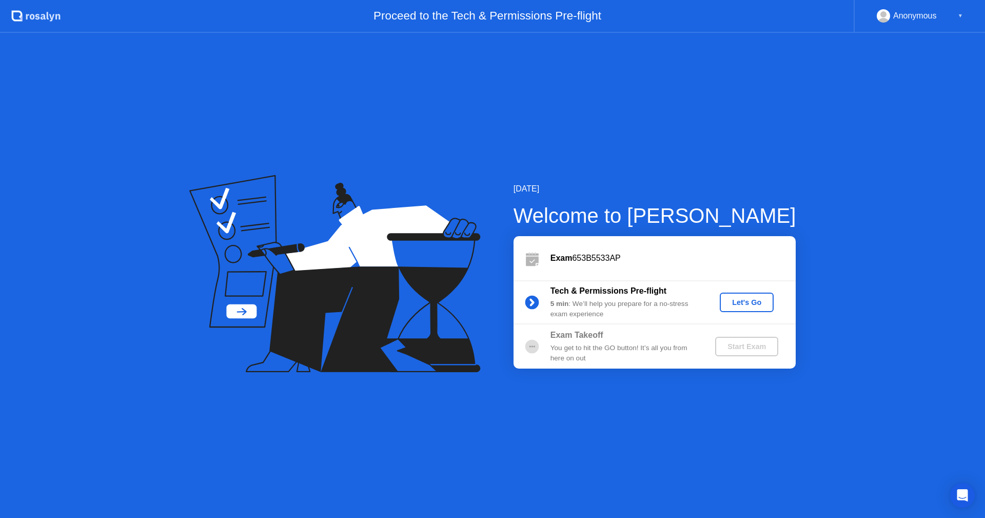
click at [747, 302] on div "Let's Go" at bounding box center [747, 302] width 46 height 8
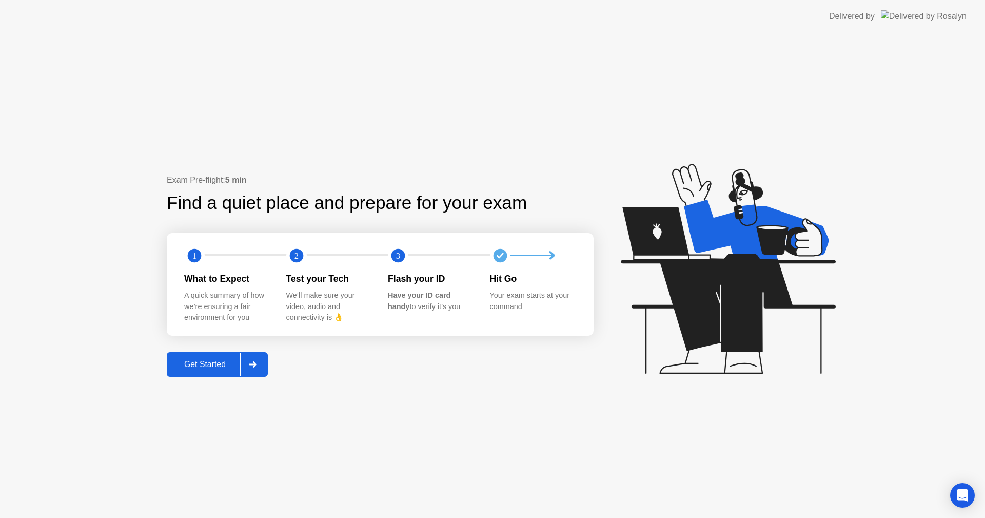
click at [203, 365] on div "Get Started" at bounding box center [205, 364] width 70 height 9
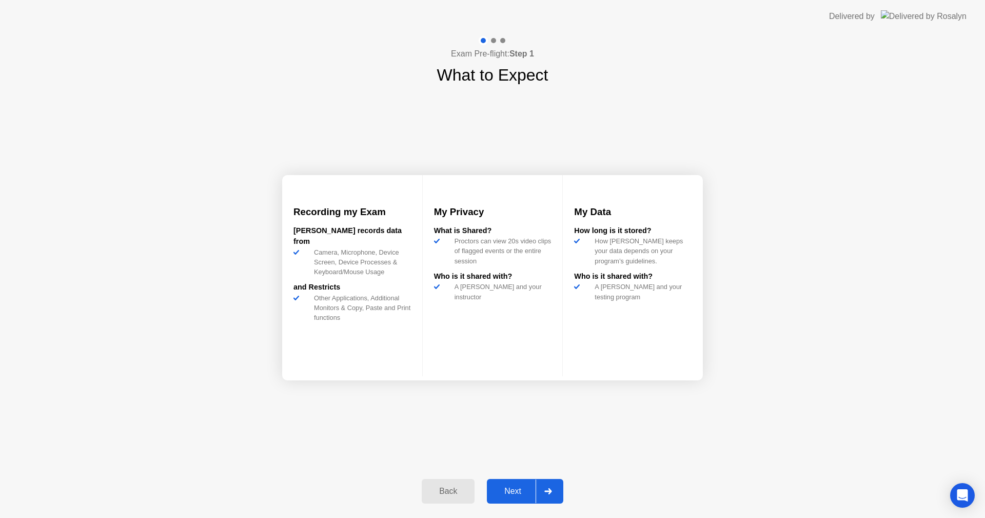
click at [511, 490] on div "Next" at bounding box center [513, 491] width 46 height 9
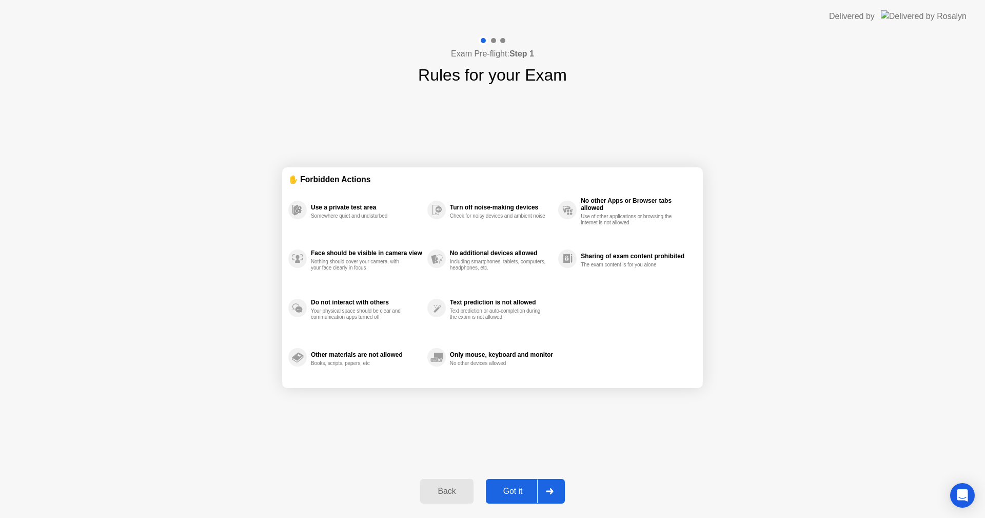
click at [509, 492] on div "Got it" at bounding box center [513, 491] width 48 height 9
select select "**********"
select select "*******"
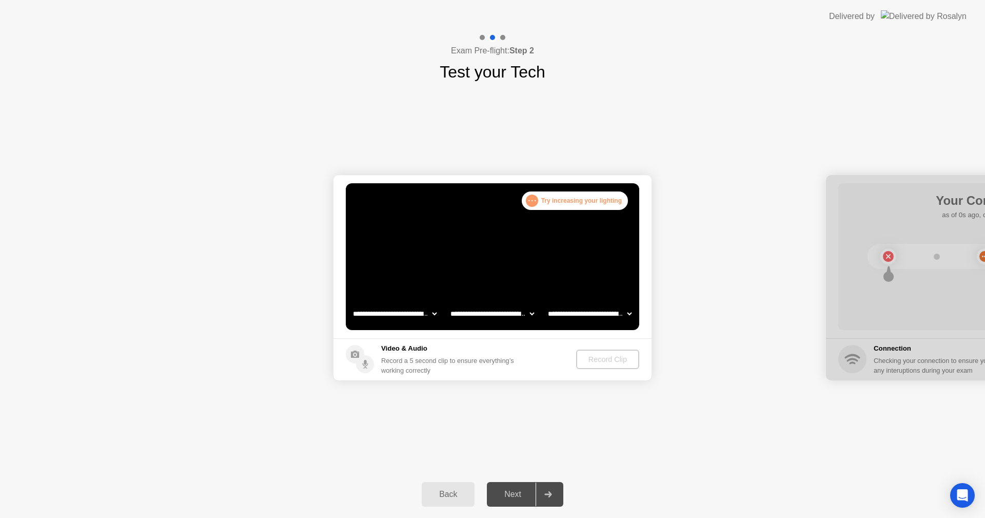
click at [556, 201] on div ". . . Try increasing your lighting" at bounding box center [575, 200] width 106 height 18
click at [530, 202] on div ". . ." at bounding box center [532, 201] width 12 height 12
click at [918, 256] on div at bounding box center [985, 277] width 318 height 205
drag, startPoint x: 604, startPoint y: 359, endPoint x: 603, endPoint y: 341, distance: 18.5
click at [604, 359] on div "Record Clip" at bounding box center [607, 359] width 55 height 8
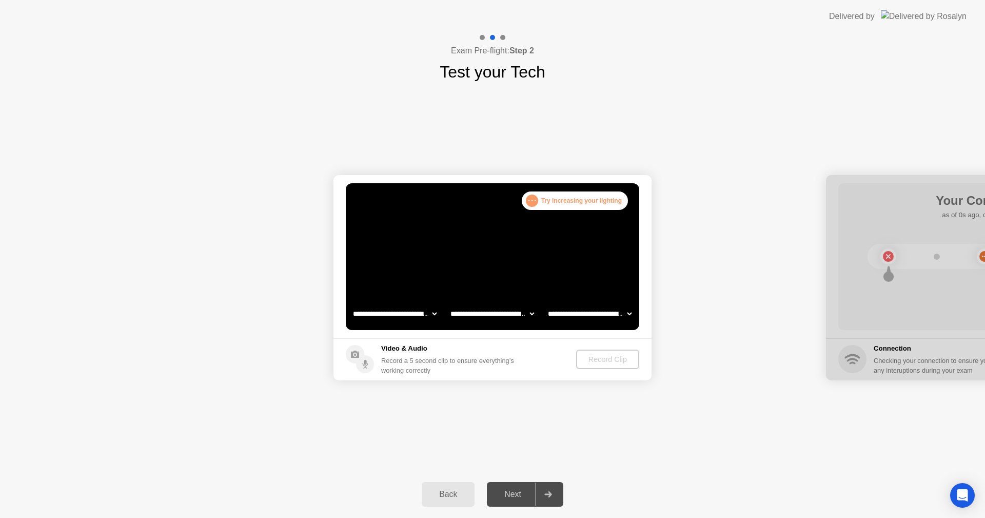
click at [623, 316] on select "**********" at bounding box center [590, 313] width 88 height 21
click at [546, 303] on select "**********" at bounding box center [590, 313] width 88 height 21
click at [498, 314] on select "**********" at bounding box center [493, 313] width 88 height 21
click at [497, 314] on select "**********" at bounding box center [493, 313] width 88 height 21
click at [388, 313] on select "**********" at bounding box center [395, 313] width 88 height 21
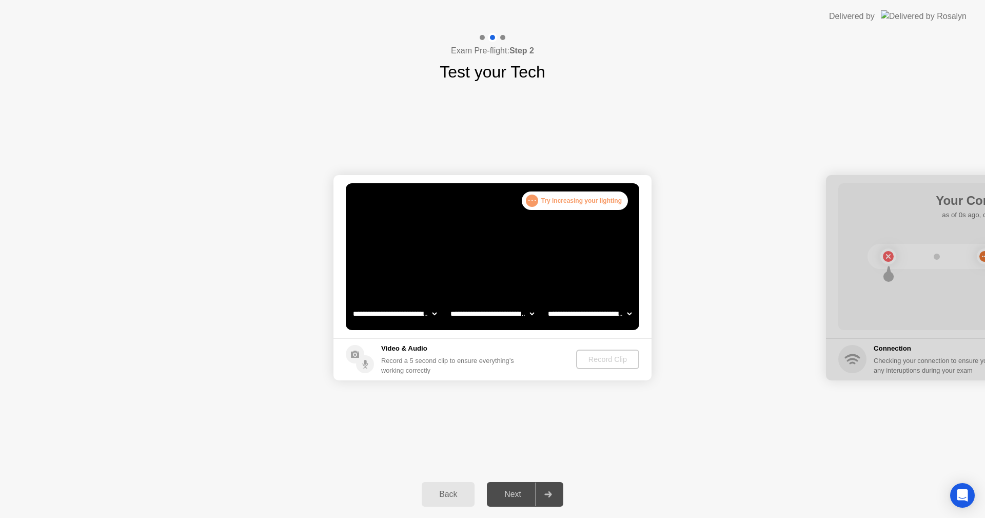
click at [351, 303] on select "**********" at bounding box center [395, 313] width 88 height 21
click at [456, 277] on video at bounding box center [493, 256] width 294 height 147
click at [585, 361] on div "Record Clip" at bounding box center [608, 359] width 55 height 8
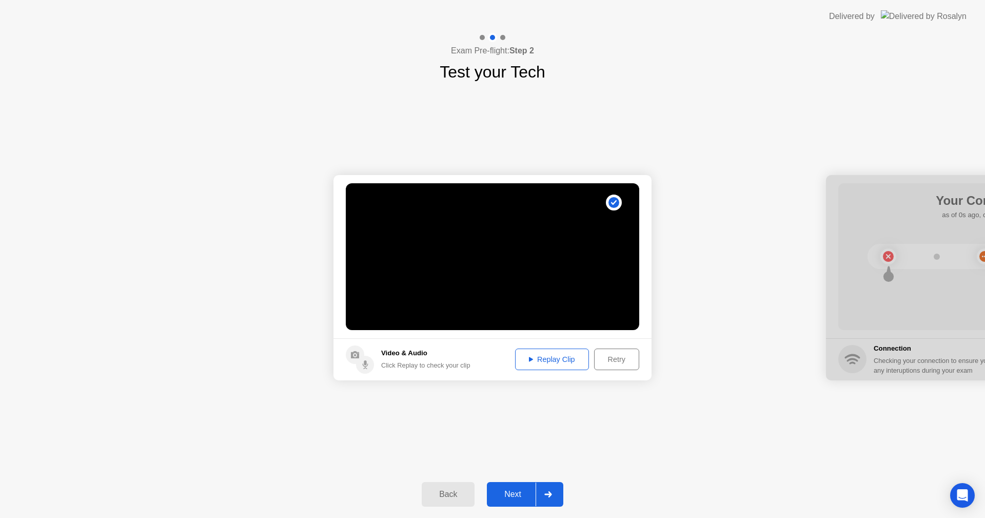
click at [572, 362] on div "Replay Clip" at bounding box center [552, 359] width 67 height 8
click at [728, 432] on div "**********" at bounding box center [492, 277] width 985 height 386
click at [530, 357] on icon at bounding box center [531, 359] width 4 height 5
click at [648, 425] on div "**********" at bounding box center [492, 277] width 985 height 386
click at [361, 366] on circle at bounding box center [365, 365] width 18 height 18
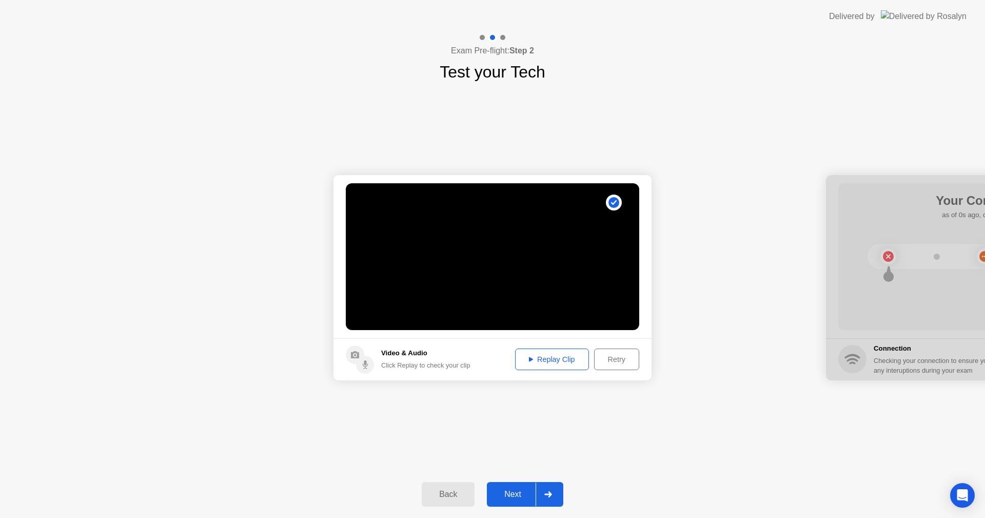
click at [416, 366] on div "Click Replay to check your clip" at bounding box center [425, 365] width 89 height 10
click at [558, 361] on div "Replay Clip" at bounding box center [552, 359] width 67 height 8
click at [442, 365] on div "Click Replay to check your clip" at bounding box center [425, 365] width 89 height 10
click at [350, 357] on circle at bounding box center [355, 354] width 18 height 18
click at [364, 363] on circle at bounding box center [365, 365] width 18 height 18
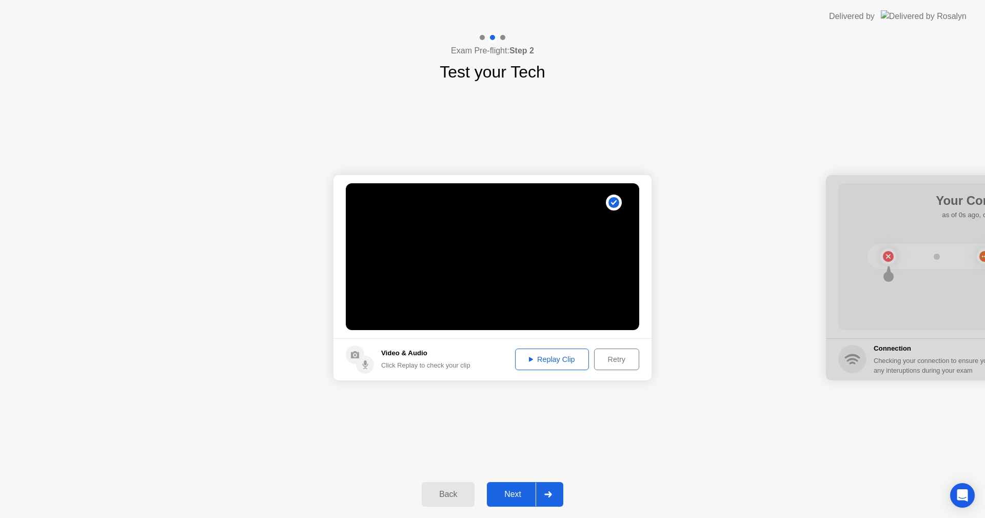
click at [623, 363] on div "Retry" at bounding box center [617, 359] width 38 height 8
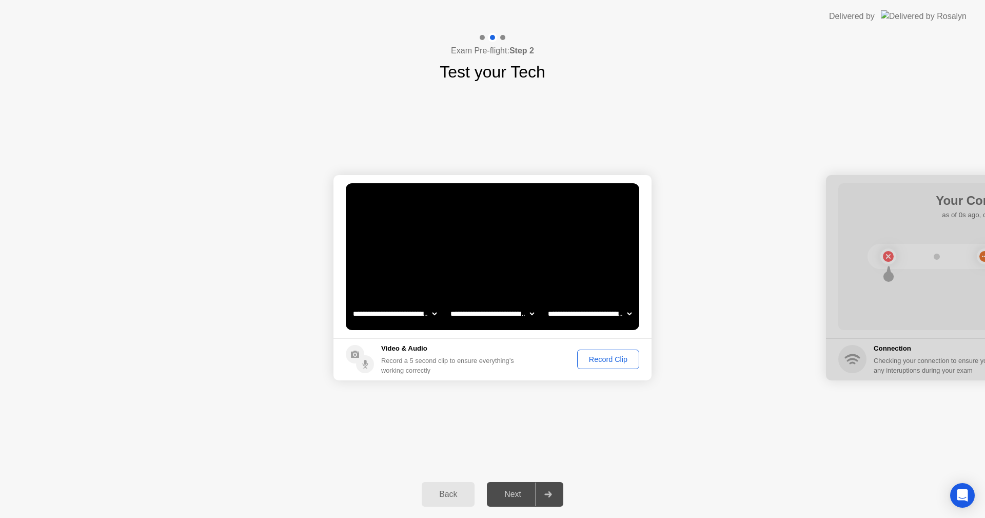
click at [618, 361] on div "Record Clip" at bounding box center [608, 359] width 55 height 8
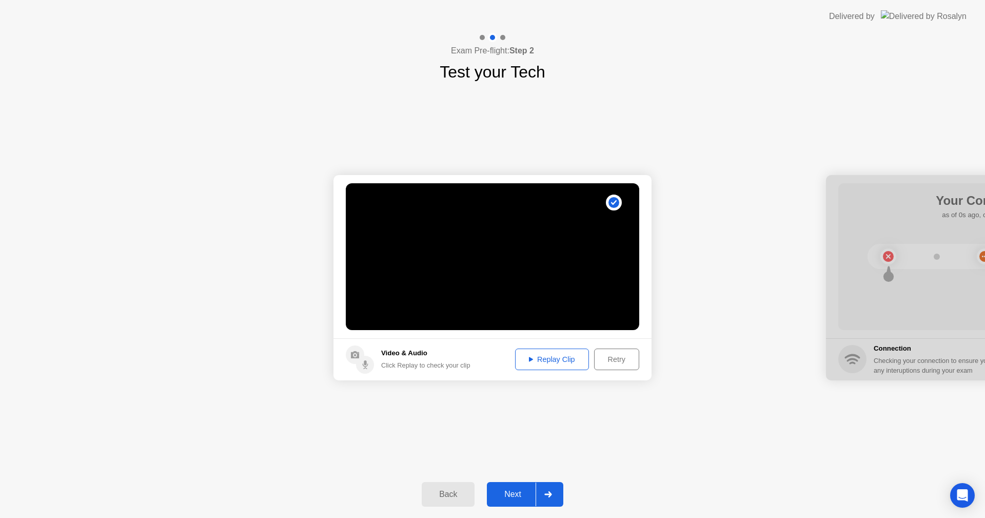
click at [544, 359] on div "Replay Clip" at bounding box center [552, 359] width 67 height 8
click at [509, 502] on button "Next" at bounding box center [525, 494] width 76 height 25
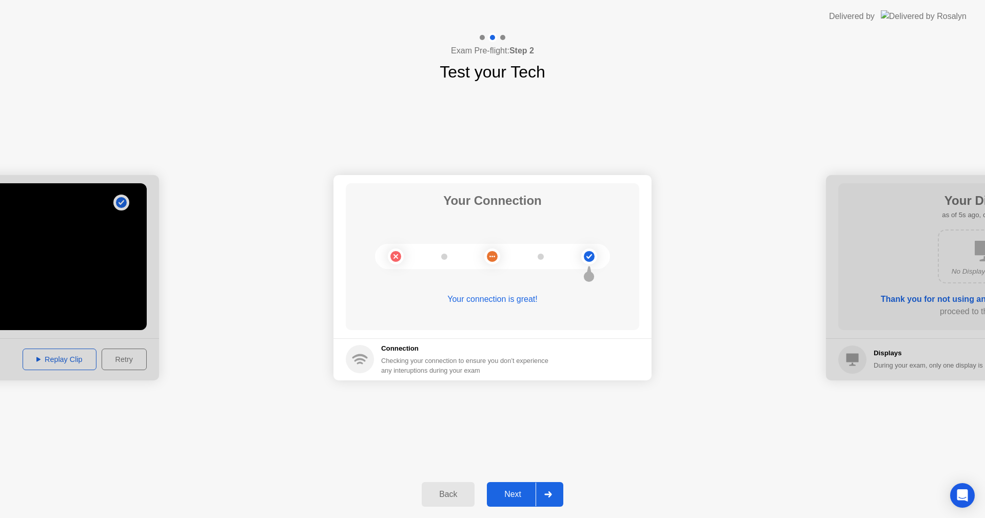
click at [519, 500] on button "Next" at bounding box center [525, 494] width 76 height 25
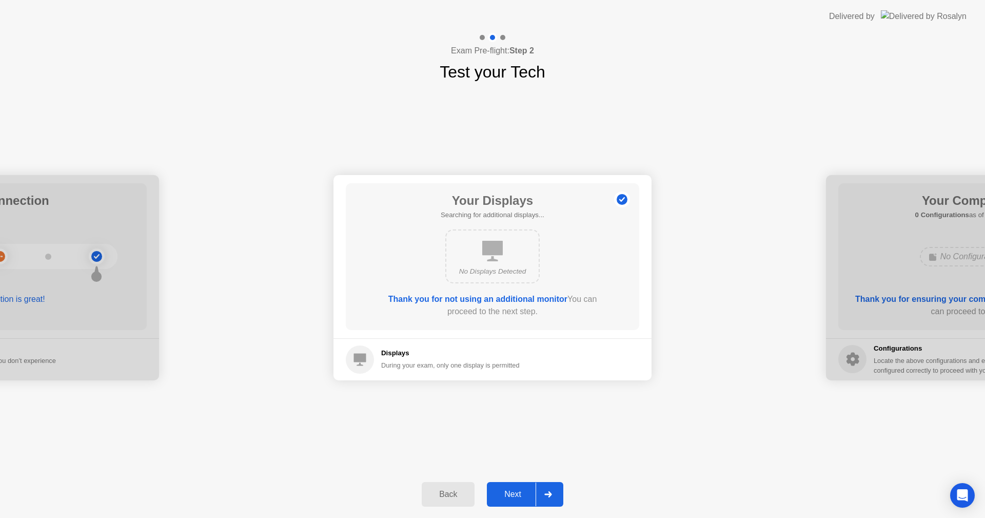
click at [519, 490] on div "Next" at bounding box center [513, 494] width 46 height 9
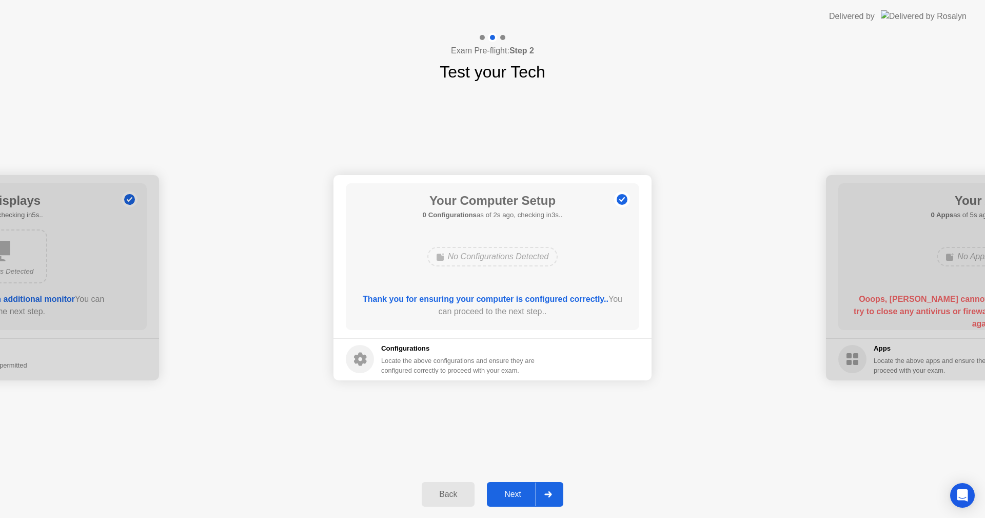
click at [518, 487] on button "Next" at bounding box center [525, 494] width 76 height 25
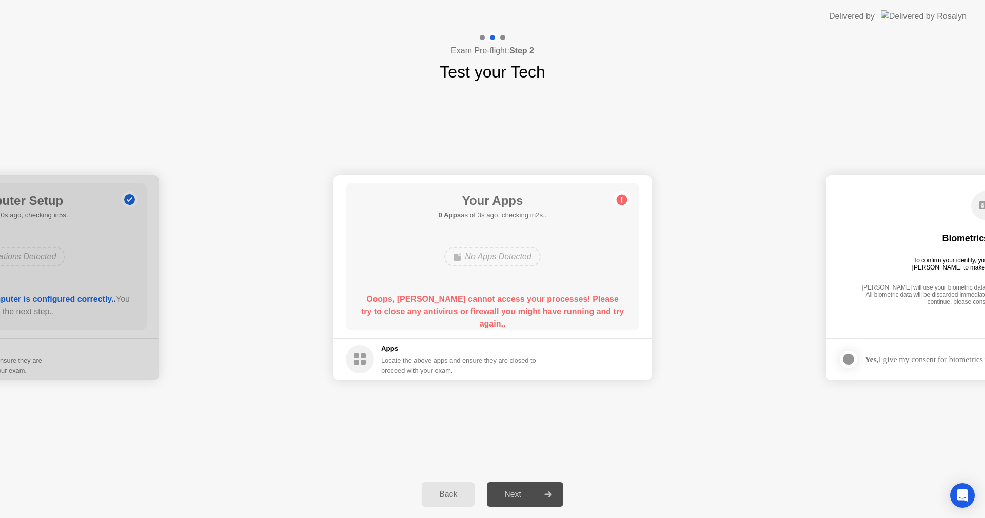
click at [604, 230] on div "Your Apps 0 Apps as of 3s ago, checking in2s.. No Apps Detected Ooops, [PERSON_…" at bounding box center [493, 256] width 294 height 147
click at [489, 342] on footer "Apps Locate the above apps and ensure they are closed to proceed with your exam." at bounding box center [493, 359] width 318 height 42
click at [523, 494] on div "Next" at bounding box center [513, 494] width 46 height 9
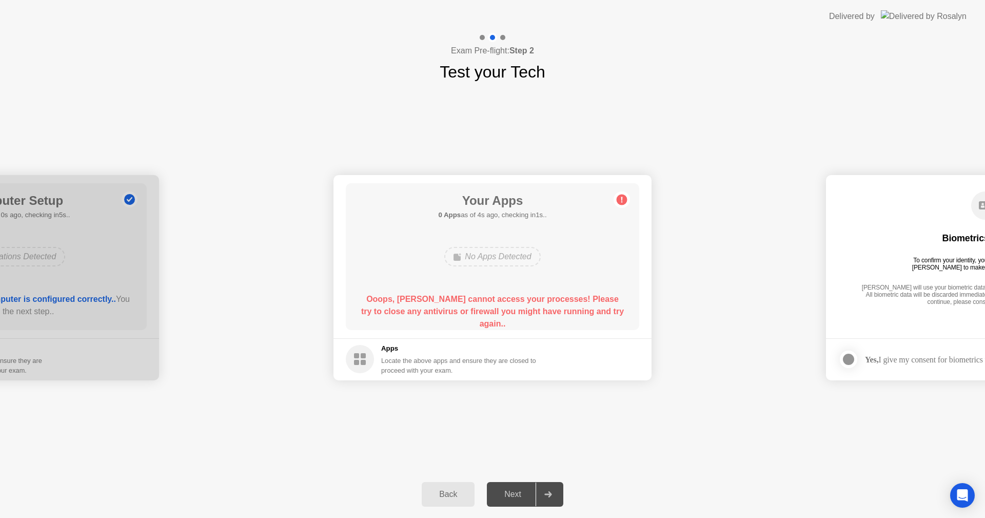
click at [523, 494] on div "Next" at bounding box center [513, 494] width 46 height 9
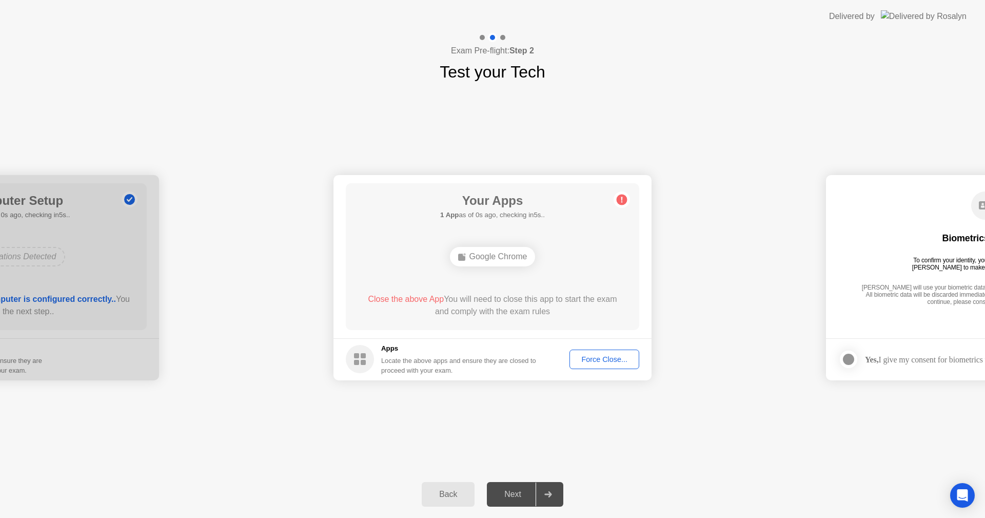
click at [596, 408] on div "**********" at bounding box center [492, 277] width 985 height 386
click at [603, 358] on div "Force Close..." at bounding box center [604, 359] width 63 height 8
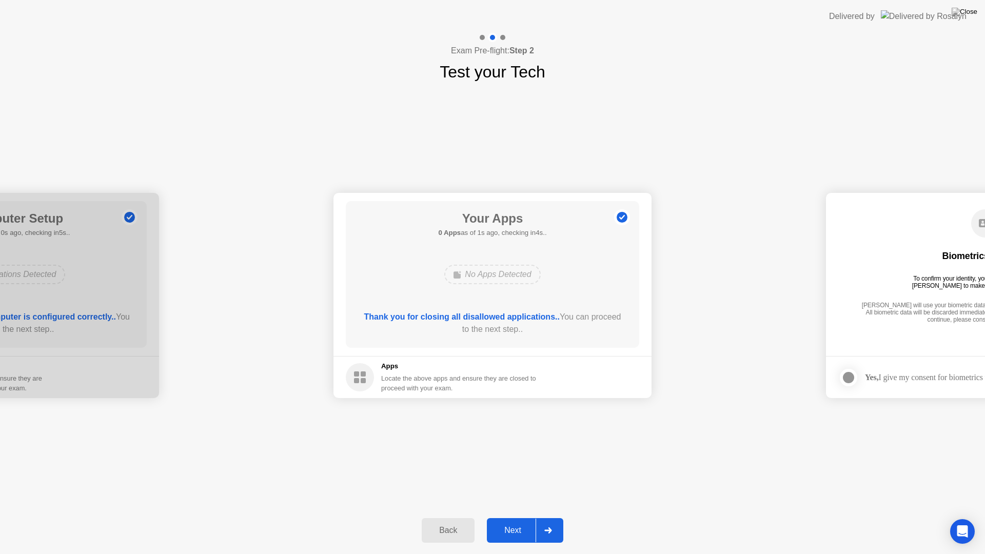
click at [519, 517] on div "Next" at bounding box center [513, 530] width 46 height 9
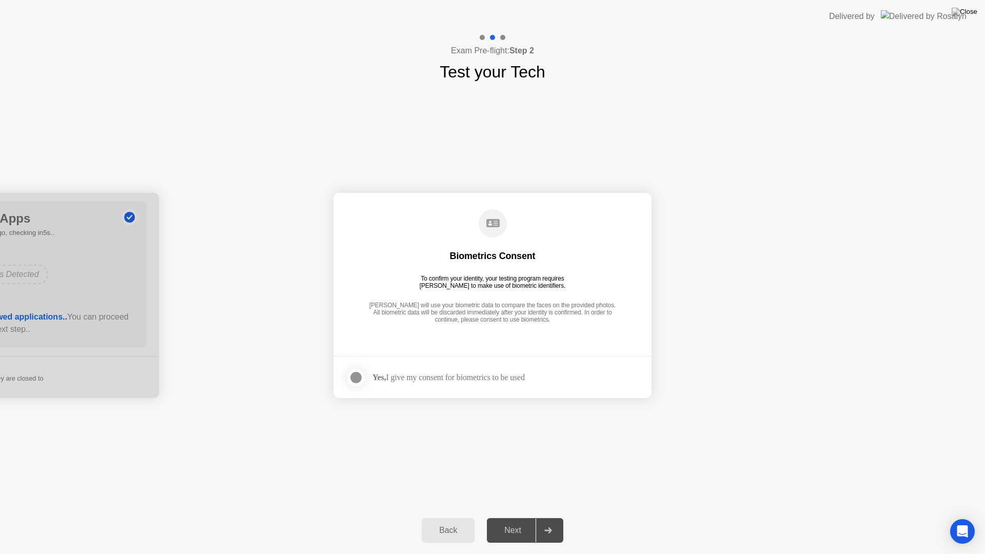
click at [358, 378] on div at bounding box center [356, 378] width 12 height 12
click at [509, 517] on div "Next" at bounding box center [513, 530] width 46 height 9
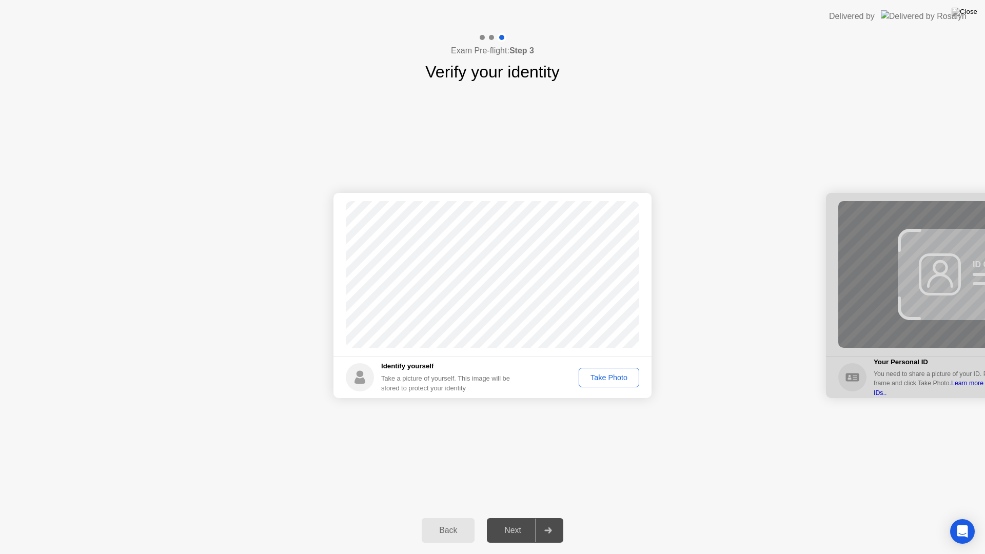
click at [602, 376] on div "Take Photo" at bounding box center [609, 378] width 53 height 8
click at [519, 517] on div "Next" at bounding box center [513, 530] width 46 height 9
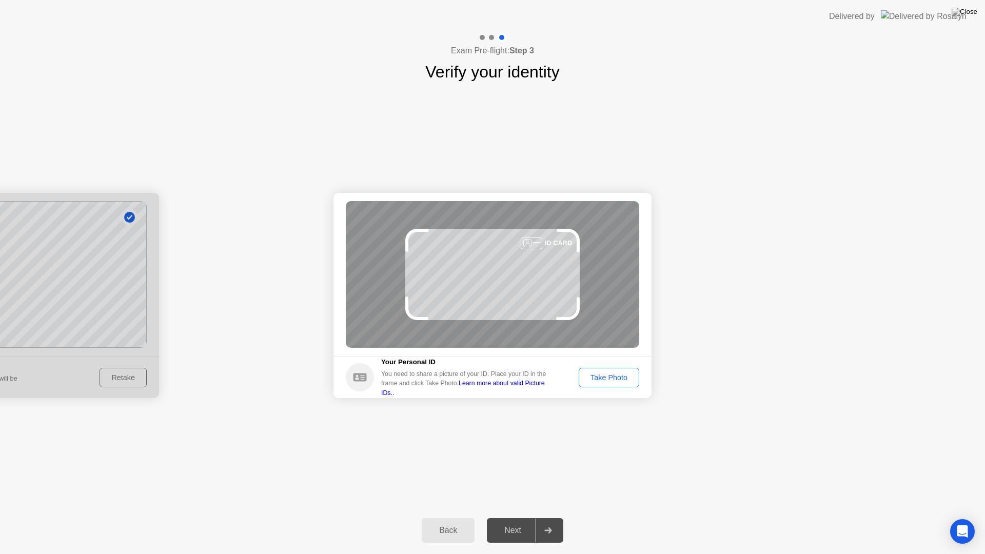
click at [365, 381] on icon at bounding box center [359, 377] width 13 height 8
click at [459, 374] on div "You need to share a picture of your ID. Place your ID in the frame and click Ta…" at bounding box center [467, 384] width 172 height 28
drag, startPoint x: 595, startPoint y: 379, endPoint x: 596, endPoint y: 387, distance: 8.3
click at [595, 379] on div "Take Photo" at bounding box center [609, 378] width 53 height 8
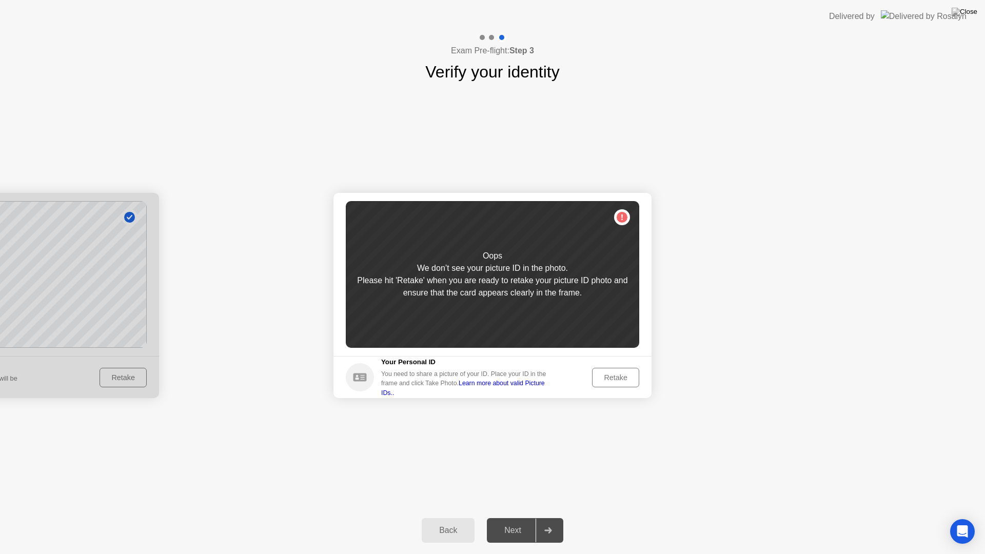
click at [482, 293] on div "Please hit 'Retake' when you are ready to retake your picture ID photo and ensu…" at bounding box center [493, 287] width 294 height 25
click at [475, 367] on h5 "Your Personal ID" at bounding box center [467, 362] width 172 height 10
click at [612, 377] on div "Retake" at bounding box center [616, 378] width 40 height 8
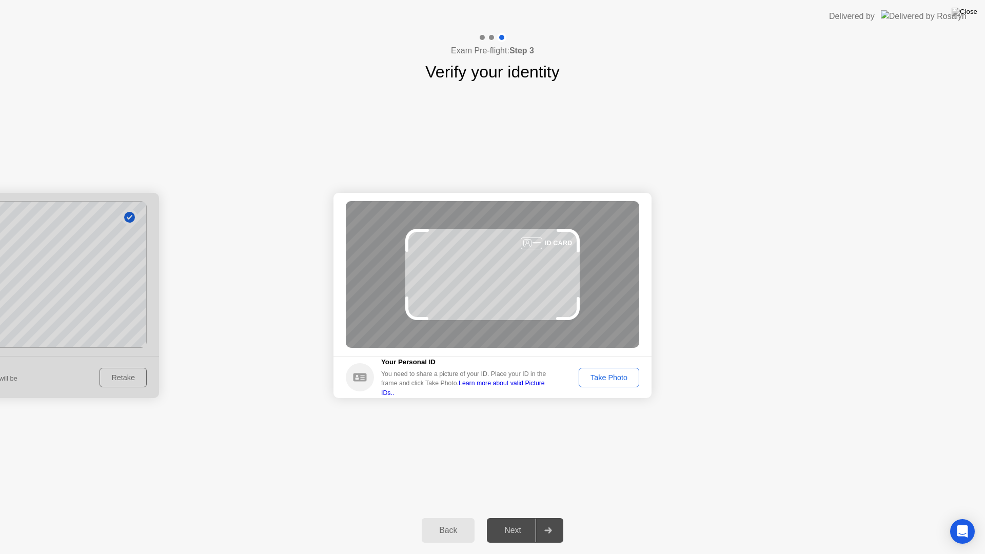
click at [531, 243] on div at bounding box center [532, 244] width 22 height 12
click at [556, 246] on div "ID CARD" at bounding box center [558, 243] width 27 height 10
drag, startPoint x: 354, startPoint y: 377, endPoint x: 394, endPoint y: 364, distance: 41.5
click at [355, 375] on icon at bounding box center [359, 377] width 13 height 8
click at [411, 362] on h5 "Your Personal ID" at bounding box center [467, 362] width 172 height 10
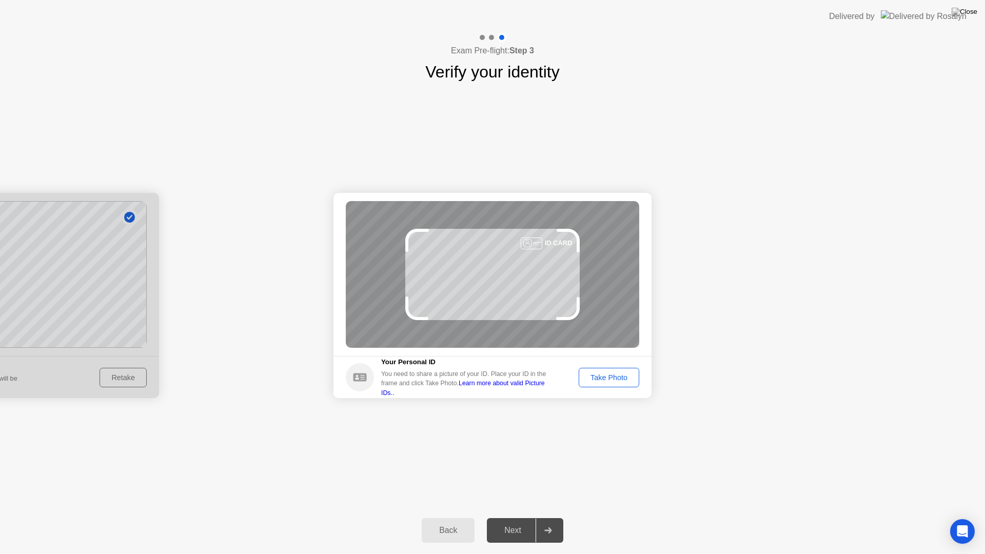
click at [493, 282] on div "ID CARD" at bounding box center [493, 274] width 294 height 147
click at [615, 379] on div "Take Photo" at bounding box center [609, 378] width 53 height 8
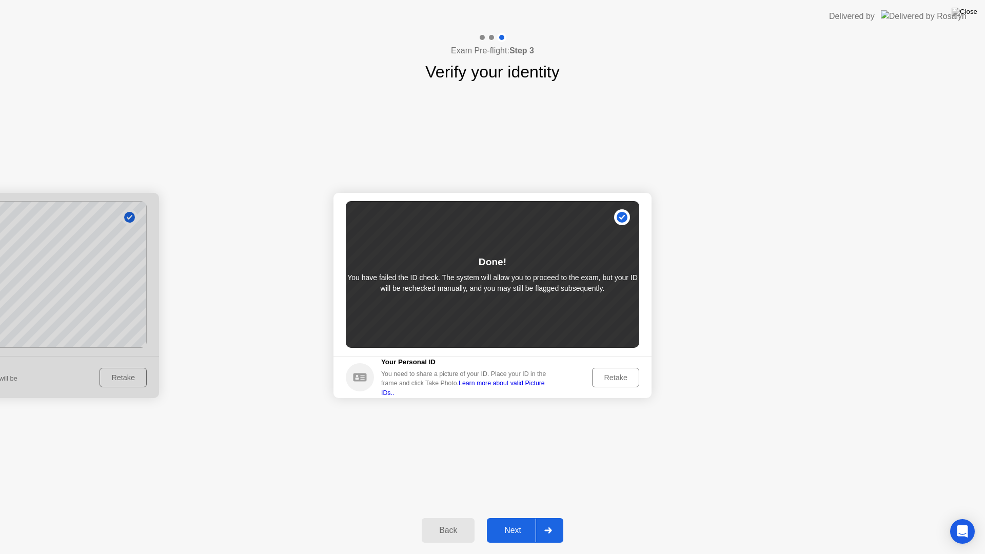
click at [503, 517] on div "Next" at bounding box center [513, 530] width 46 height 9
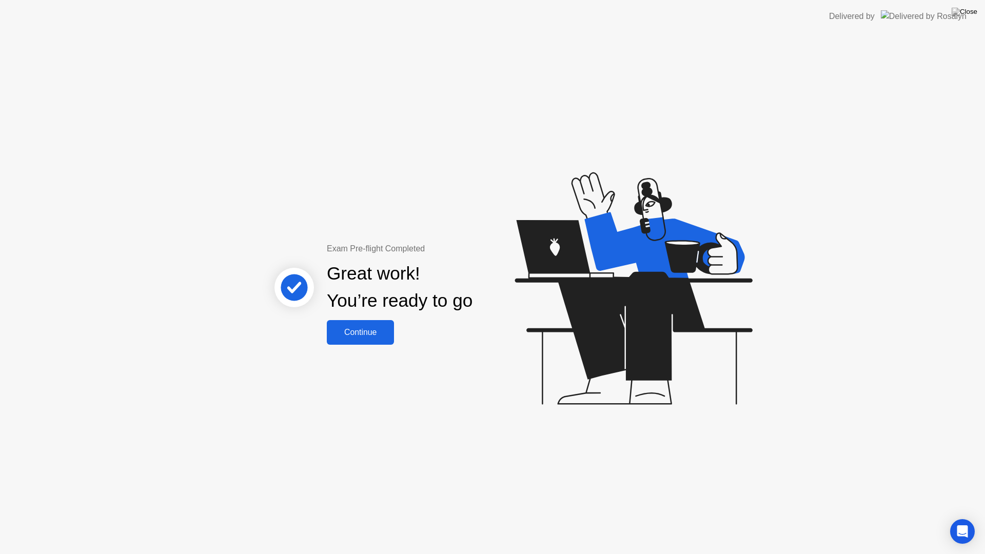
click at [380, 332] on div "Continue" at bounding box center [360, 332] width 61 height 9
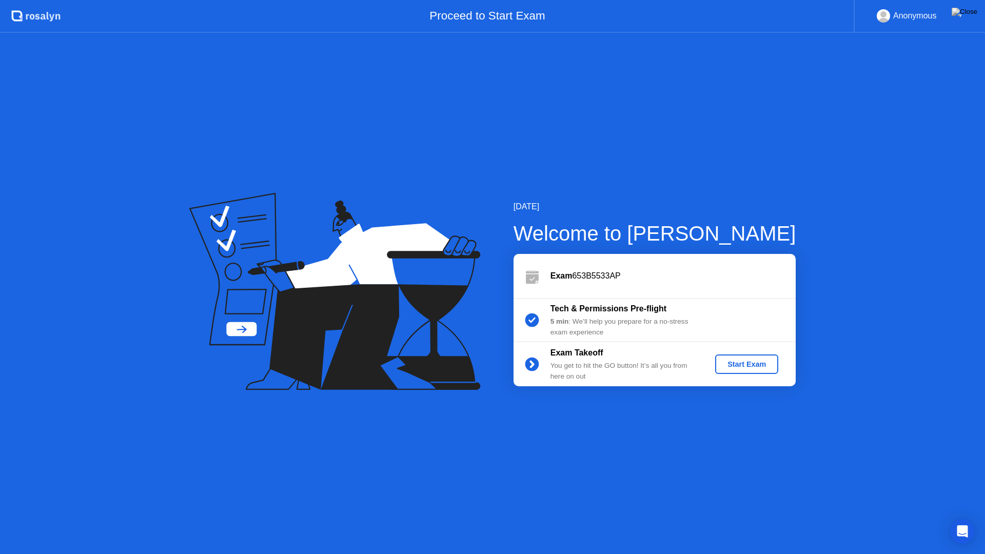
click at [737, 364] on div "Start Exam" at bounding box center [747, 364] width 55 height 8
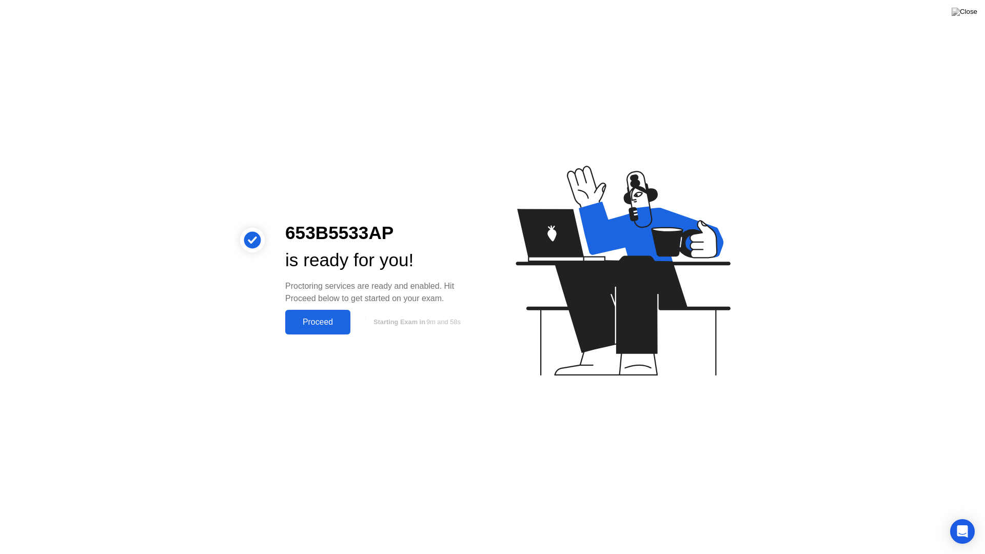
click at [314, 322] on div "Proceed" at bounding box center [317, 322] width 59 height 9
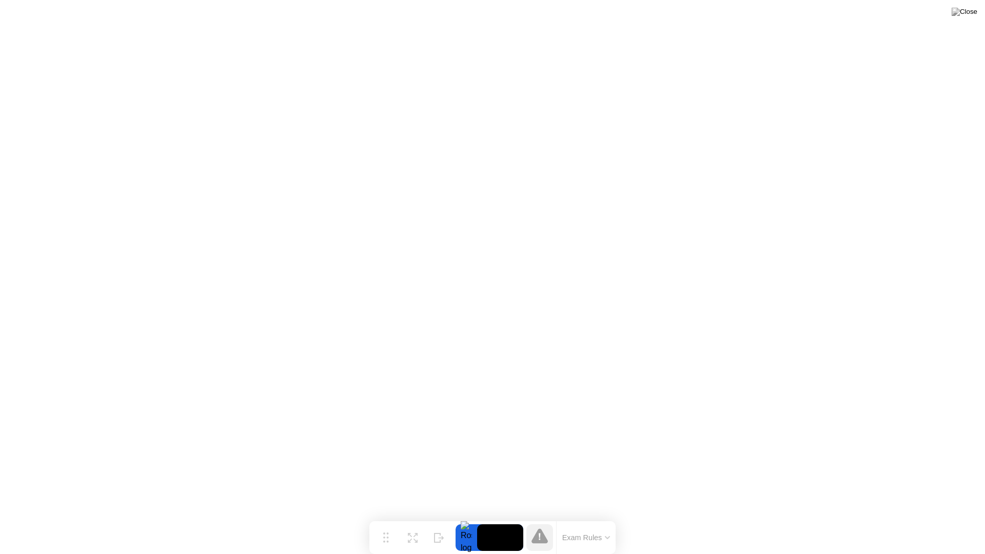
click at [544, 517] on icon at bounding box center [540, 536] width 16 height 15
click at [489, 517] on video at bounding box center [500, 538] width 46 height 27
click at [592, 517] on button "Exam Rules" at bounding box center [586, 537] width 54 height 9
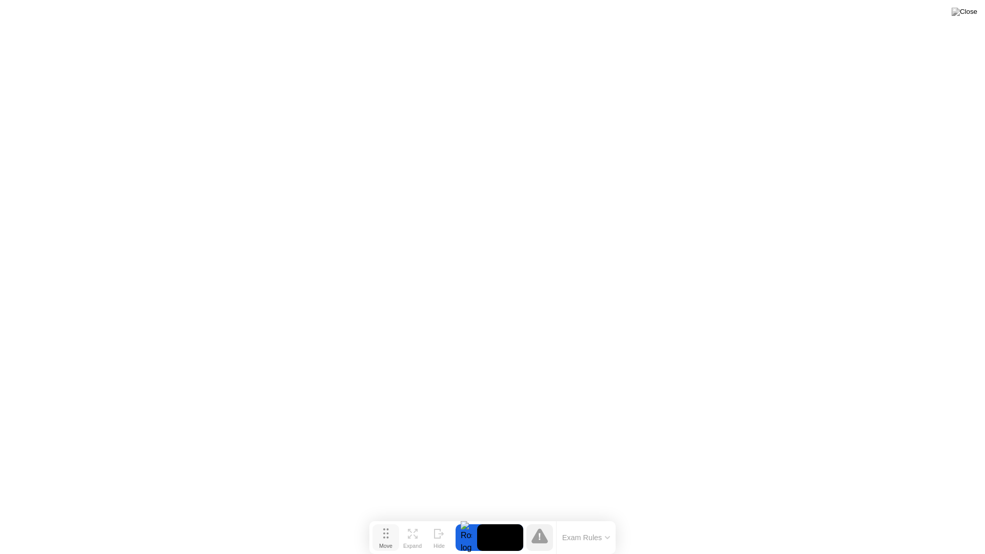
click at [391, 517] on div "Move" at bounding box center [385, 546] width 13 height 6
click at [385, 517] on div "Move" at bounding box center [385, 546] width 13 height 6
click at [413, 517] on icon at bounding box center [413, 534] width 10 height 10
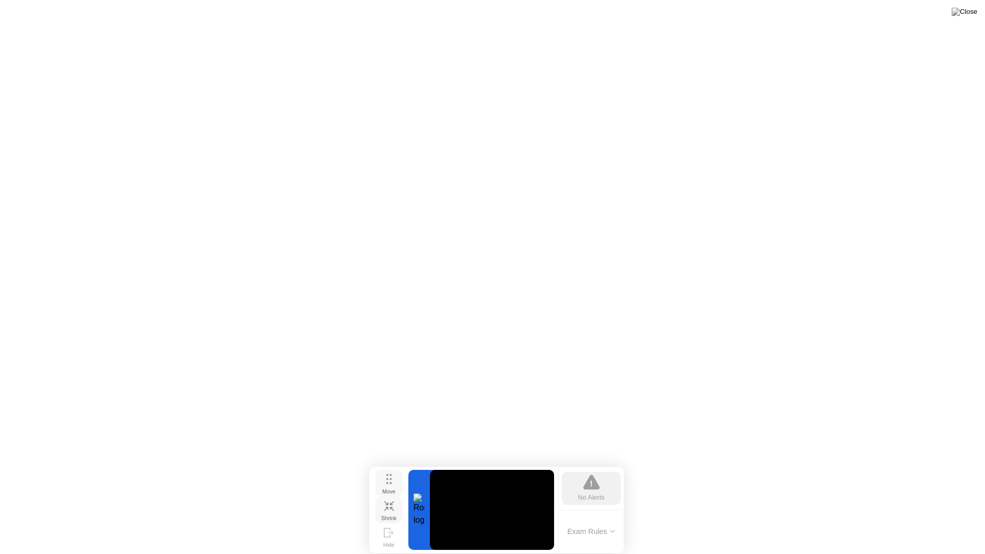
click at [392, 484] on icon at bounding box center [389, 479] width 6 height 10
click at [395, 510] on button "Shrink" at bounding box center [389, 510] width 27 height 27
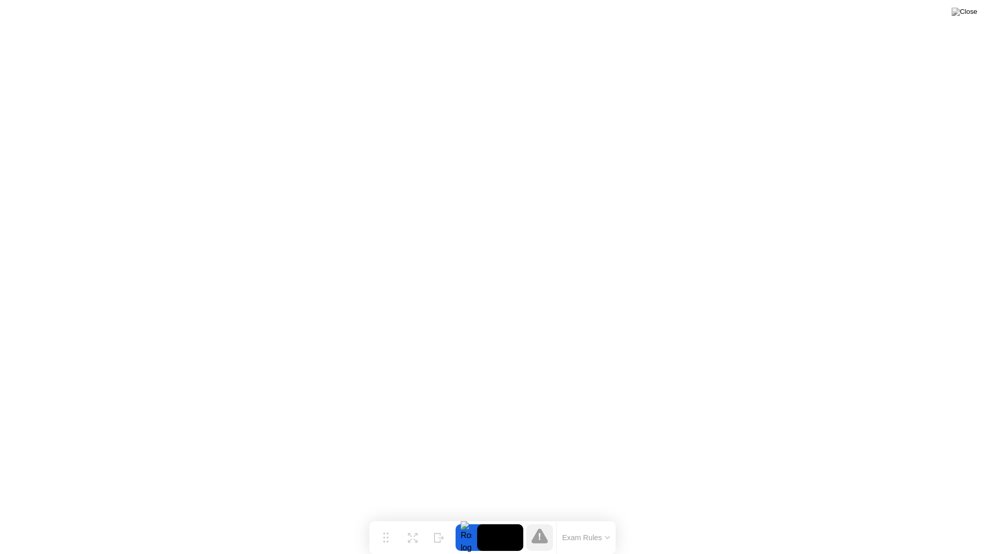
click at [570, 517] on button "Exam Rules" at bounding box center [586, 537] width 54 height 9
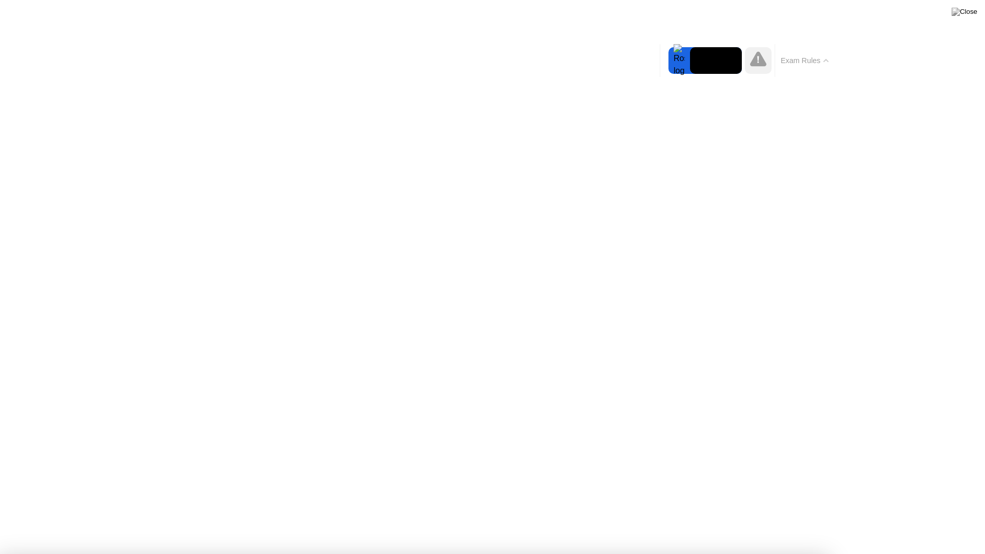
click at [793, 64] on button "Exam Rules" at bounding box center [805, 60] width 54 height 9
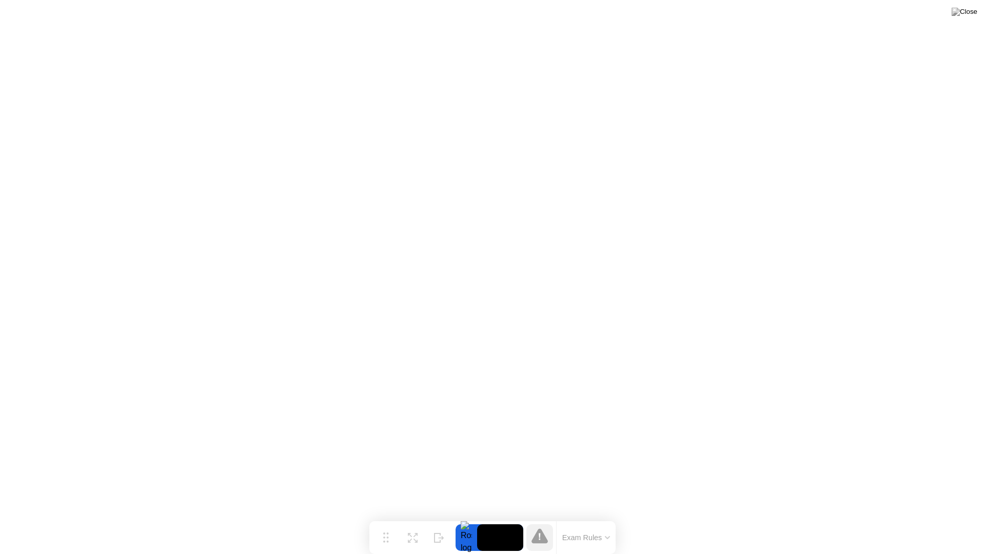
click at [539, 517] on icon at bounding box center [540, 536] width 16 height 15
drag, startPoint x: 542, startPoint y: 540, endPoint x: 533, endPoint y: 533, distance: 11.4
click at [541, 517] on icon at bounding box center [540, 536] width 16 height 15
